Goal: Task Accomplishment & Management: Manage account settings

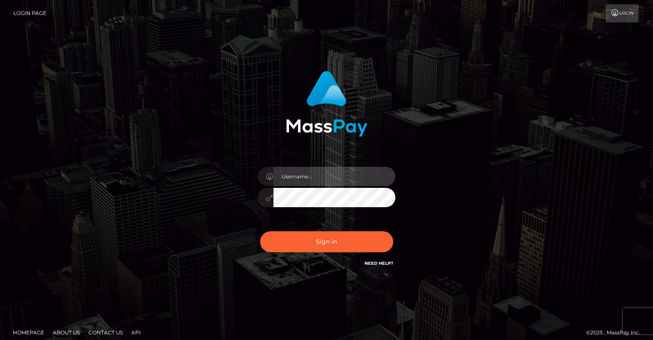
click at [295, 172] on input "text" at bounding box center [335, 176] width 122 height 19
checkbox input "true"
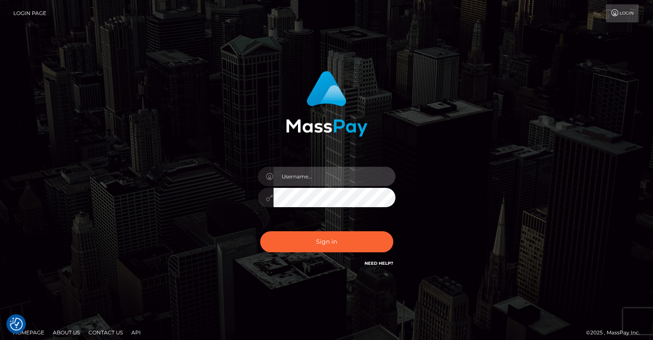
type input "pschroll"
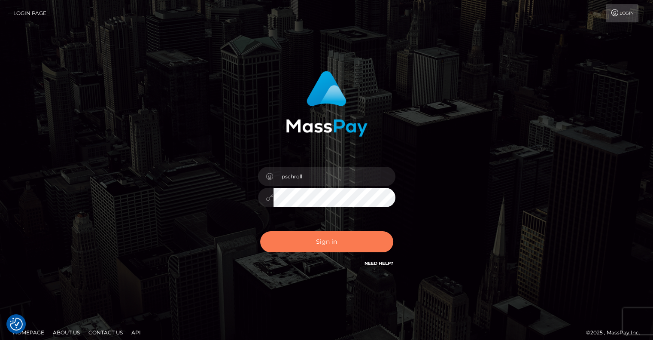
click at [322, 238] on button "Sign in" at bounding box center [326, 241] width 133 height 21
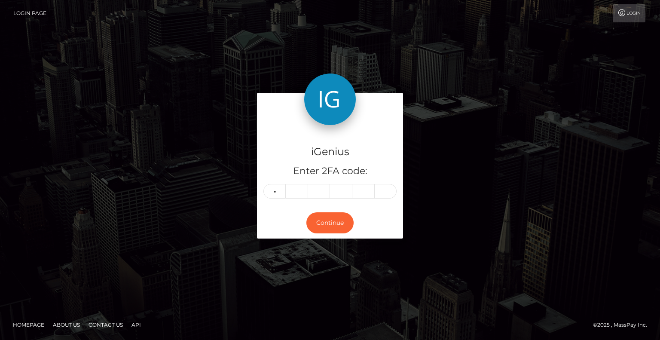
type input "7"
type input "3"
type input "7"
type input "4"
type input "3"
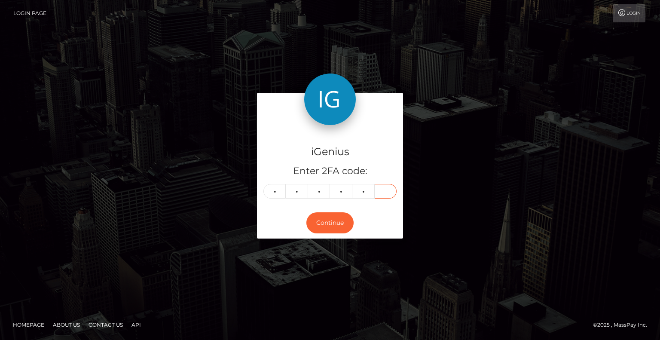
type input "8"
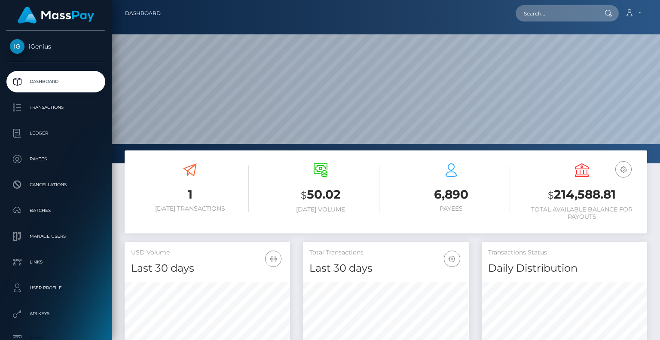
scroll to position [152, 165]
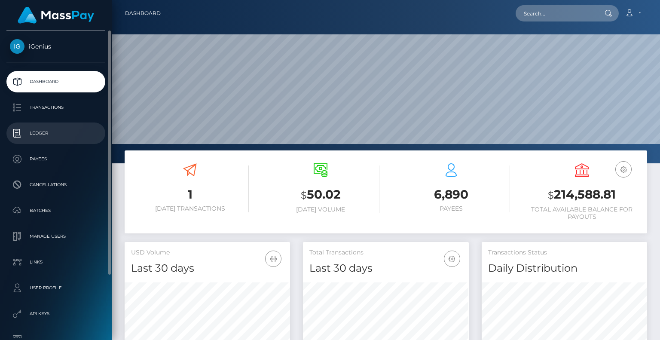
click at [41, 134] on p "Ledger" at bounding box center [56, 133] width 92 height 13
